Goal: Task Accomplishment & Management: Complete application form

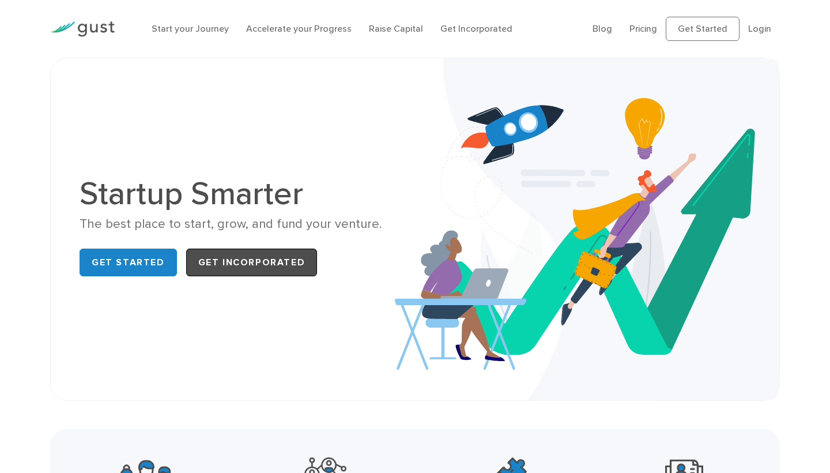
click at [238, 262] on link "Get Incorporated" at bounding box center [251, 263] width 131 height 28
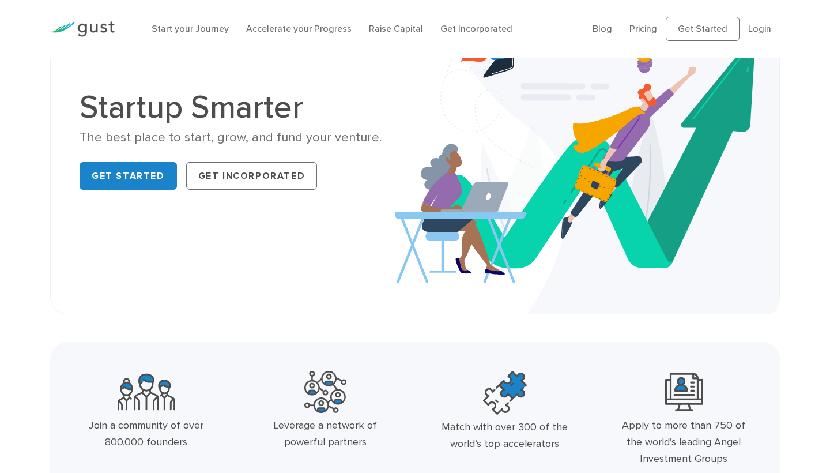
scroll to position [117, 0]
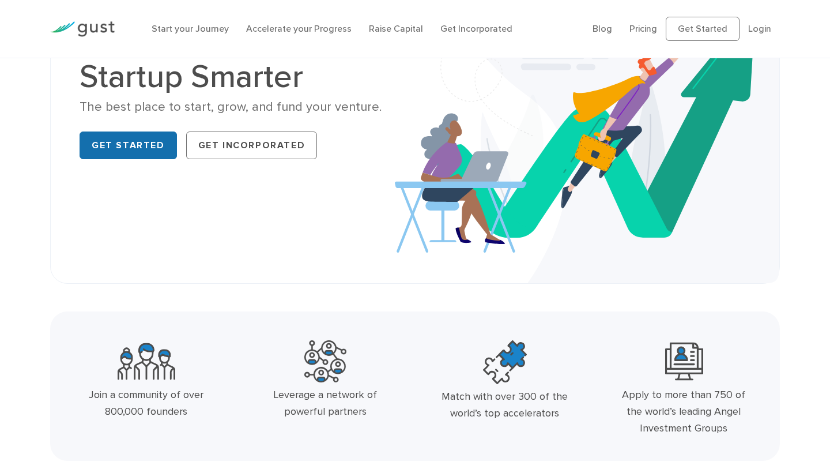
click at [126, 153] on link "Get Started" at bounding box center [128, 145] width 97 height 28
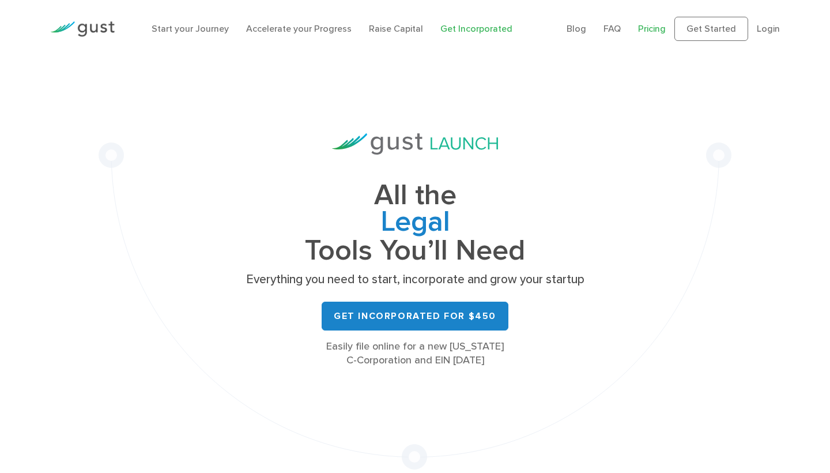
click at [652, 25] on link "Pricing" at bounding box center [652, 28] width 28 height 11
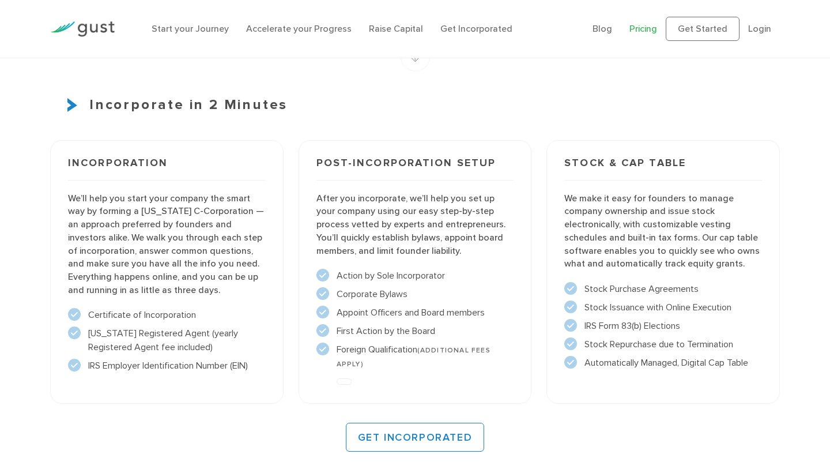
scroll to position [760, 0]
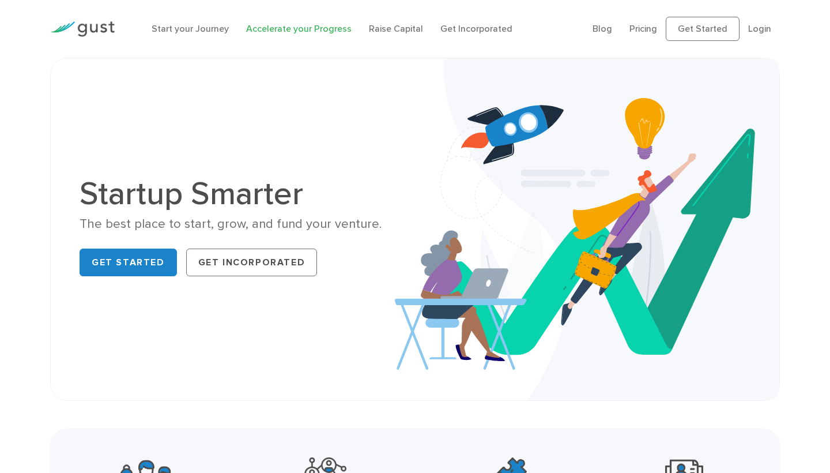
click at [278, 27] on link "Accelerate your Progress" at bounding box center [299, 28] width 106 height 11
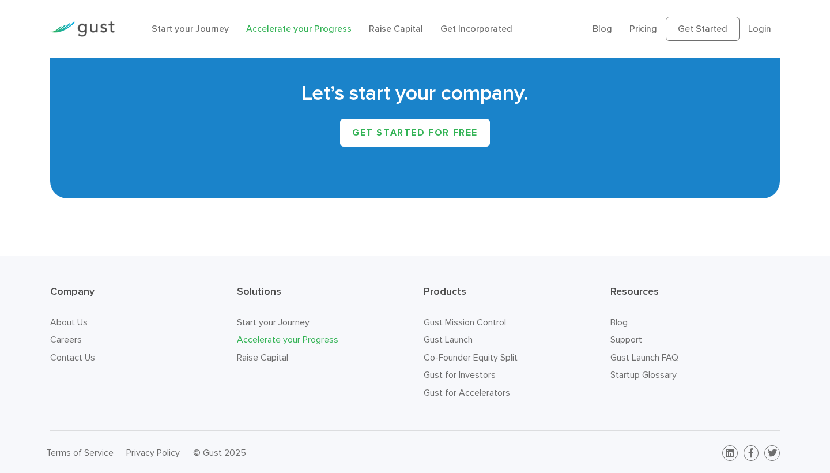
scroll to position [1998, 0]
